Goal: Transaction & Acquisition: Purchase product/service

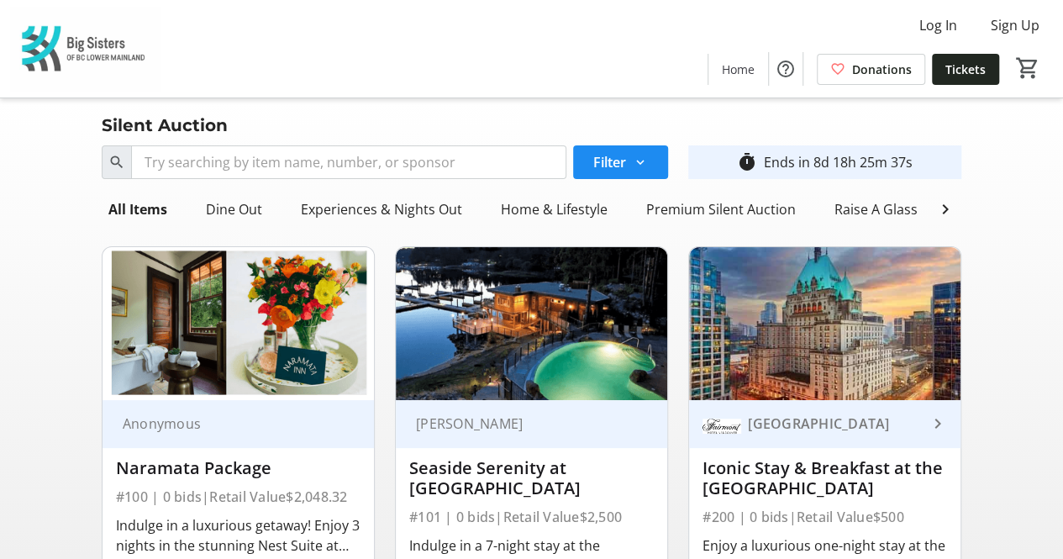
click at [126, 51] on img at bounding box center [85, 49] width 150 height 84
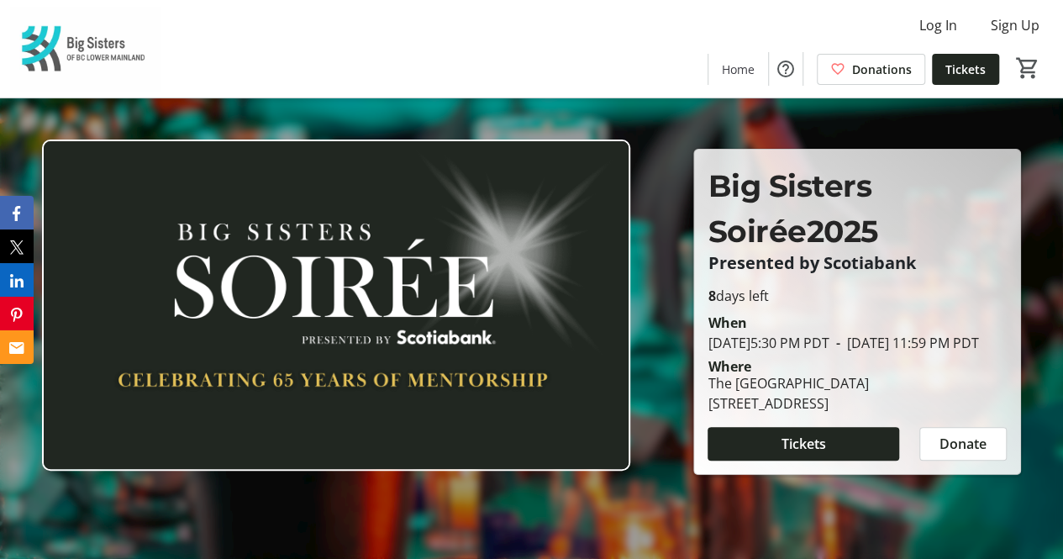
click at [972, 77] on span "Tickets" at bounding box center [965, 70] width 40 height 18
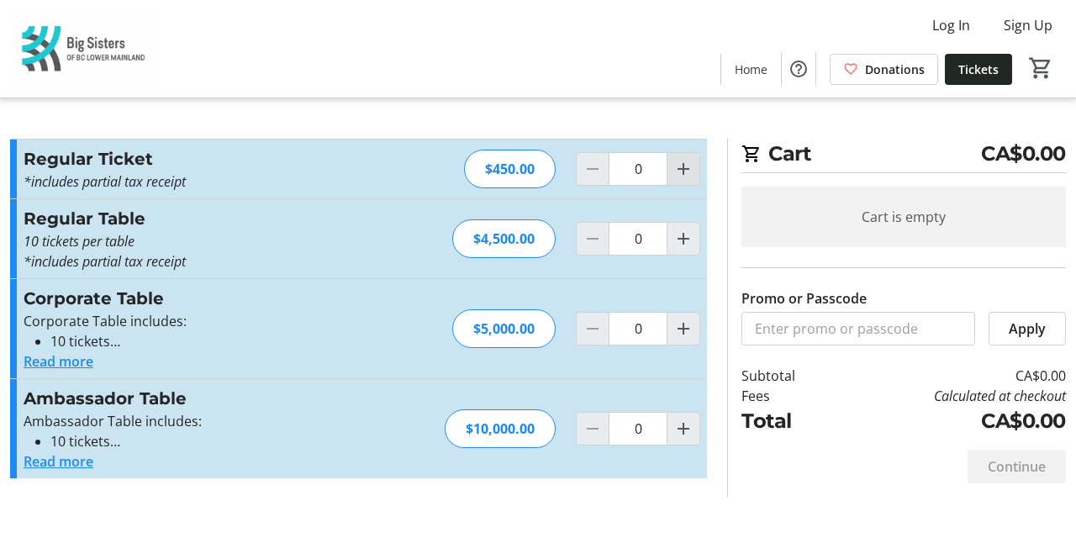
click at [683, 181] on span "Increment by one" at bounding box center [683, 169] width 32 height 32
type input "1"
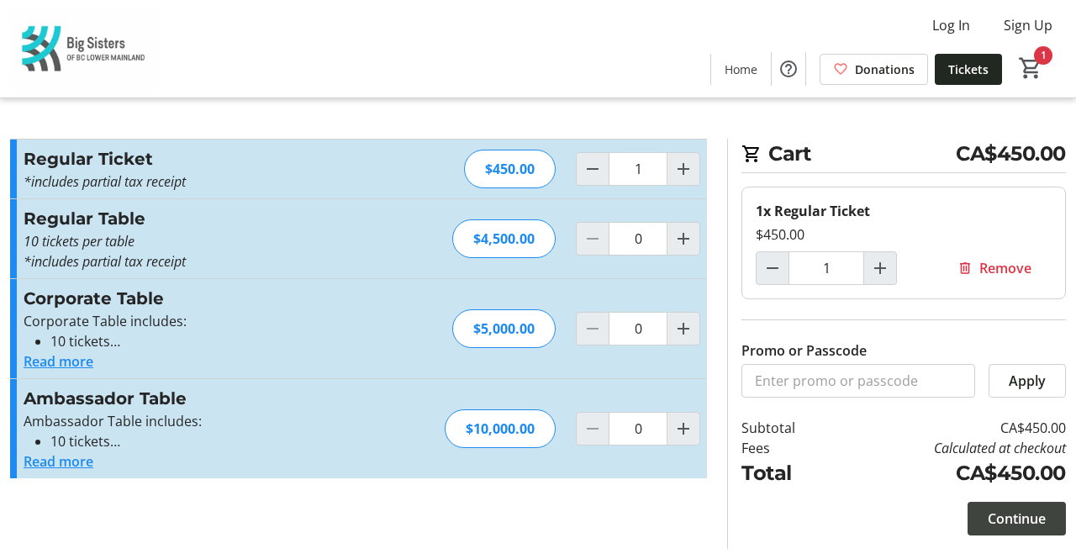
click at [1037, 530] on span at bounding box center [1016, 518] width 98 height 40
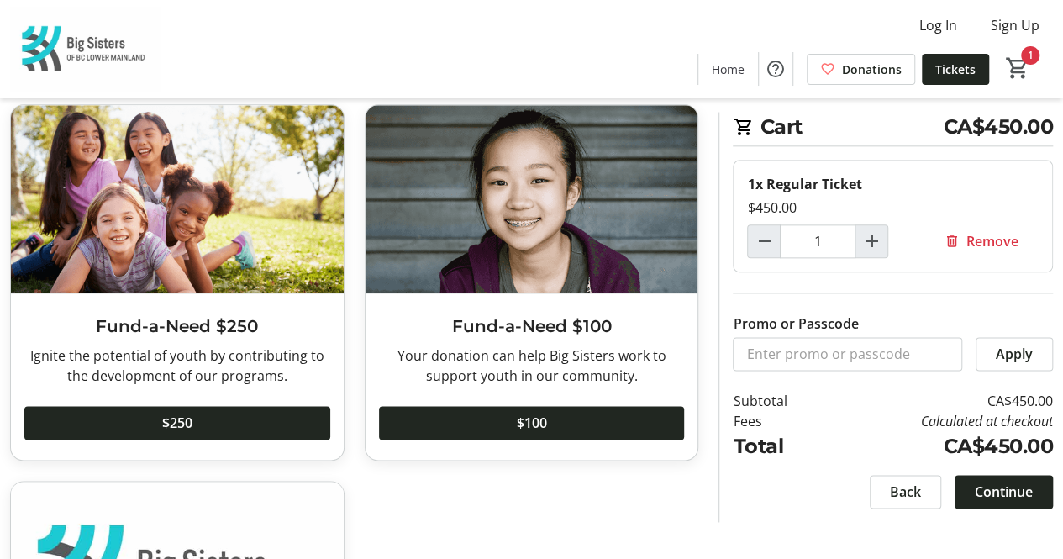
scroll to position [1225, 0]
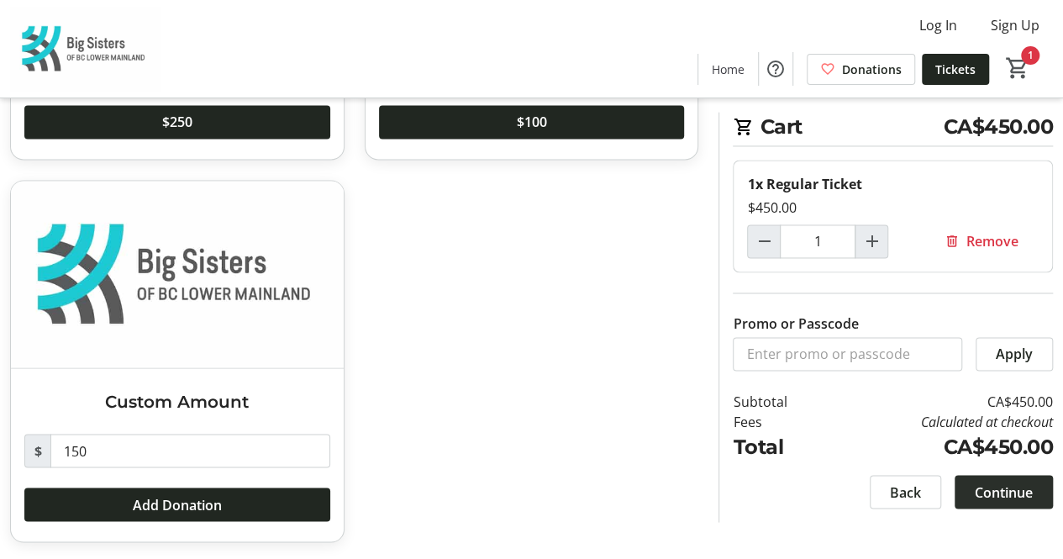
click at [966, 493] on span at bounding box center [1004, 491] width 98 height 40
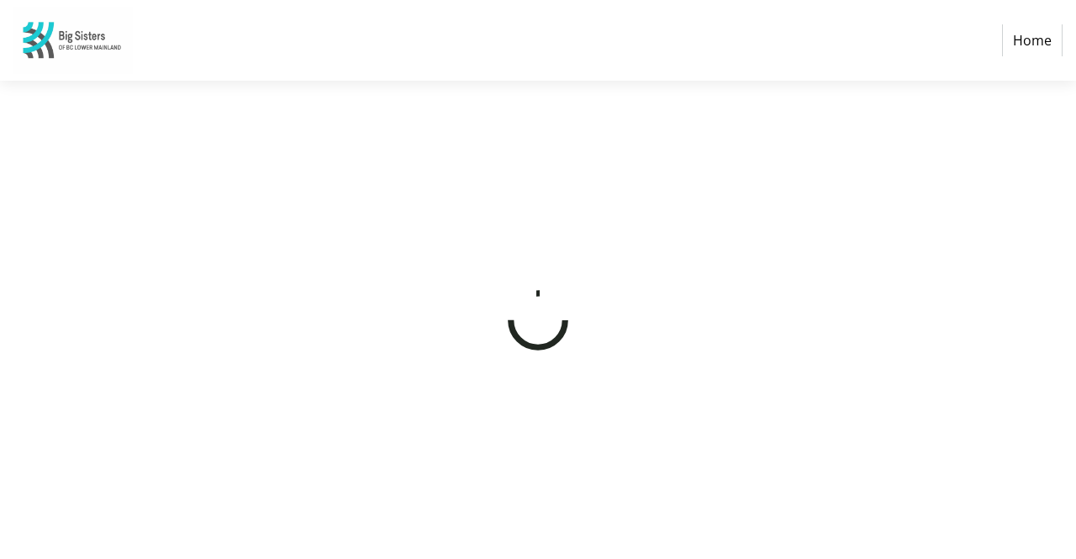
select select "CA"
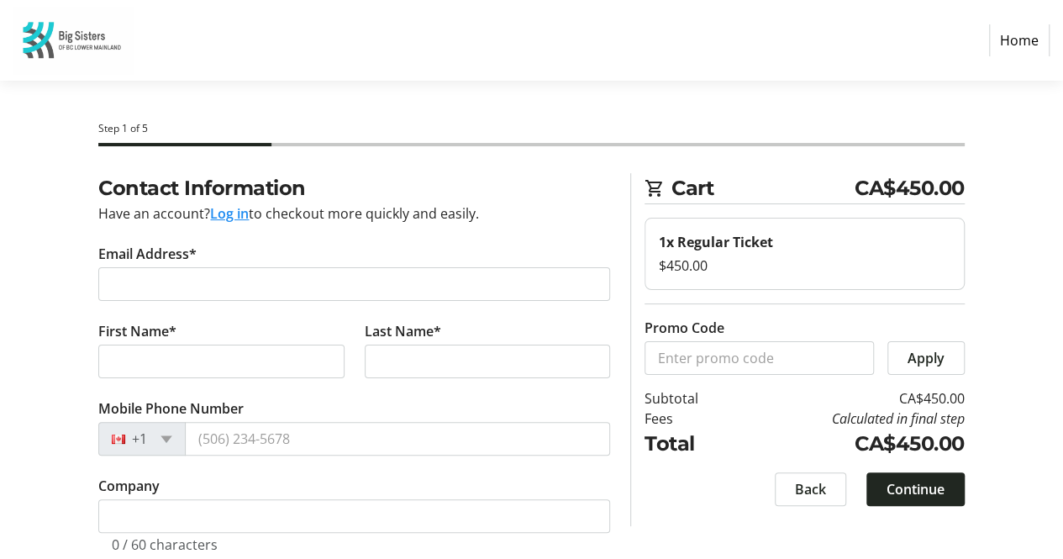
click at [51, 45] on img at bounding box center [72, 40] width 119 height 67
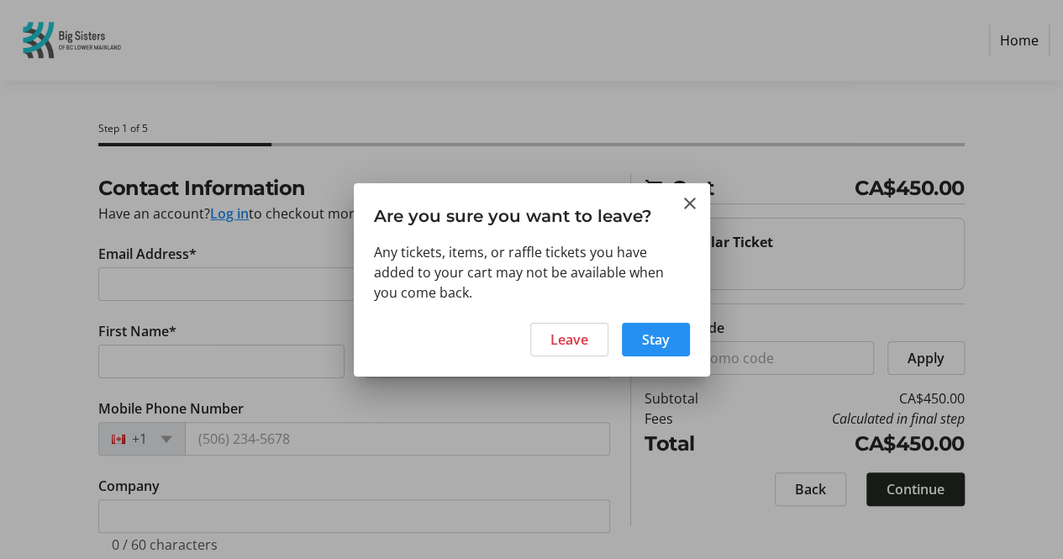
click at [657, 341] on span "Stay" at bounding box center [656, 339] width 28 height 20
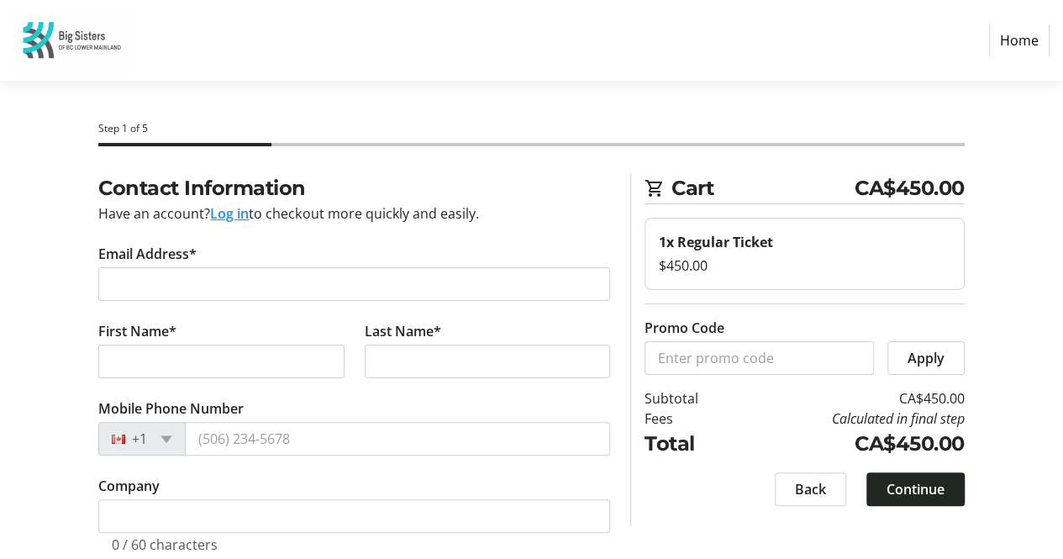
click at [74, 29] on img at bounding box center [72, 40] width 119 height 67
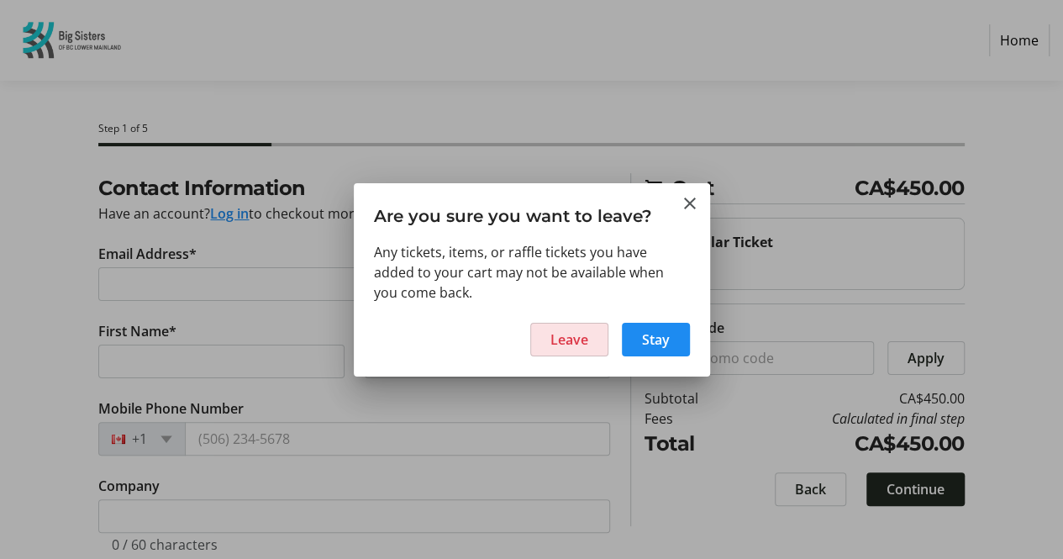
click at [545, 334] on span at bounding box center [569, 339] width 76 height 40
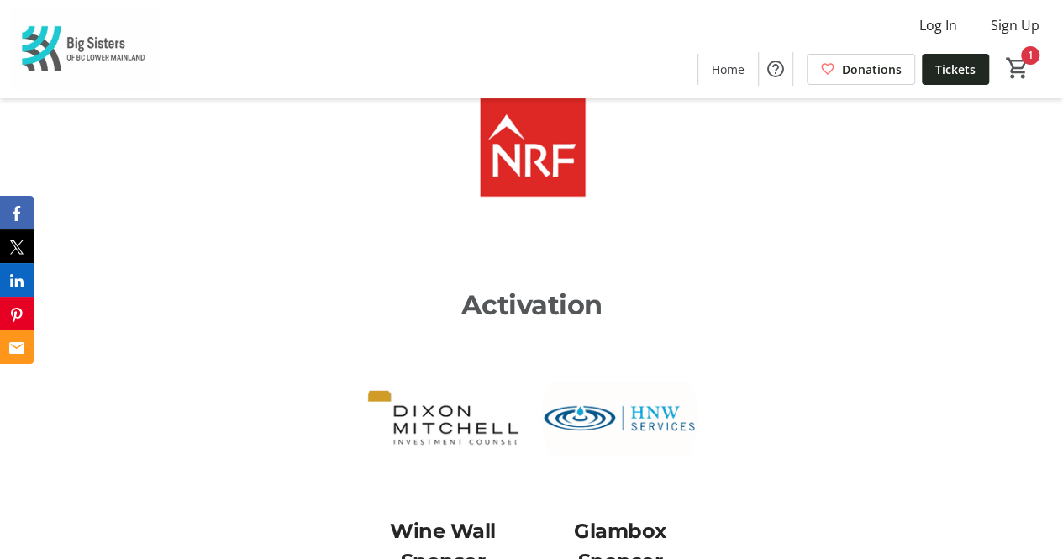
scroll to position [4005, 0]
